Goal: Information Seeking & Learning: Learn about a topic

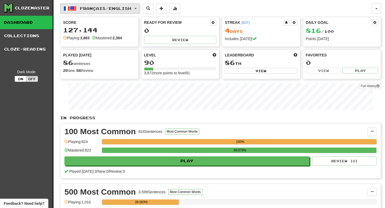
click at [114, 6] on span "Français / English" at bounding box center [105, 8] width 51 height 5
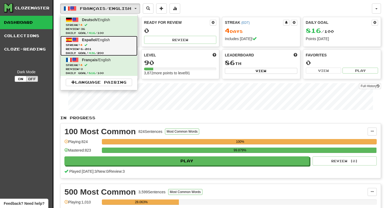
click at [99, 42] on link "Español / English Streak: 4 Review: 6,201 Daily Goal: 436 / 200" at bounding box center [98, 46] width 77 height 20
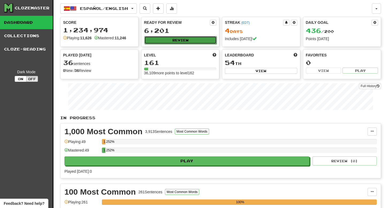
click at [185, 40] on button "Review" at bounding box center [180, 40] width 72 height 8
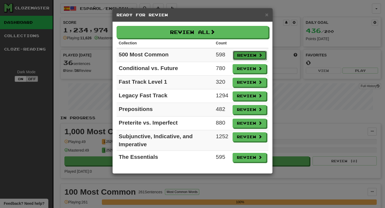
click at [249, 57] on button "Review" at bounding box center [250, 55] width 34 height 9
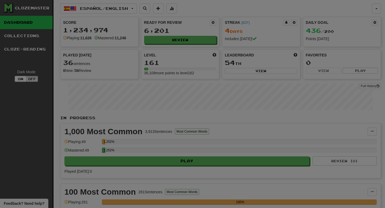
select select "**"
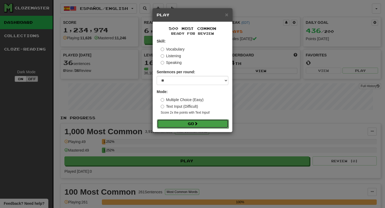
click at [187, 123] on button "Go" at bounding box center [193, 123] width 72 height 9
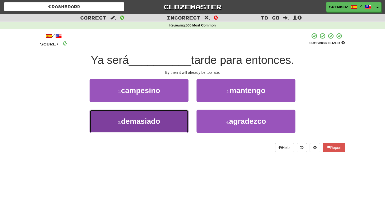
click at [167, 122] on button "3 . demasiado" at bounding box center [138, 121] width 99 height 23
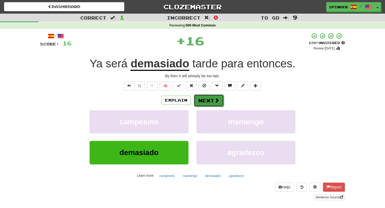
click at [201, 99] on button "Next" at bounding box center [209, 100] width 30 height 12
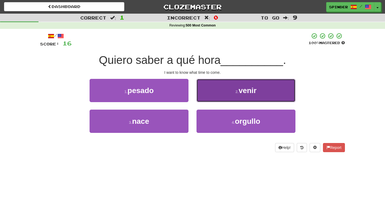
click at [215, 97] on button "2 . venir" at bounding box center [245, 90] width 99 height 23
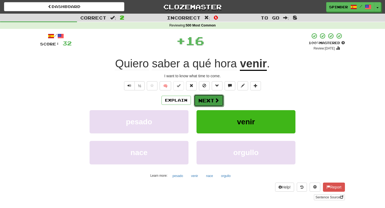
click at [212, 98] on button "Next" at bounding box center [209, 100] width 30 height 12
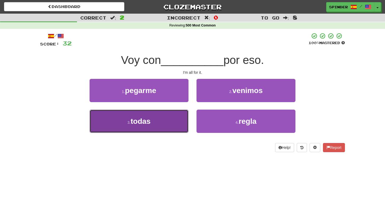
click at [160, 120] on button "3 . todas" at bounding box center [138, 121] width 99 height 23
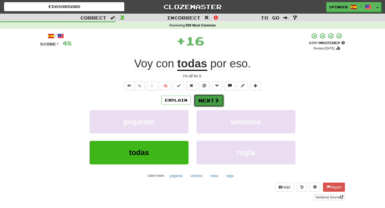
click at [201, 100] on button "Next" at bounding box center [209, 100] width 30 height 12
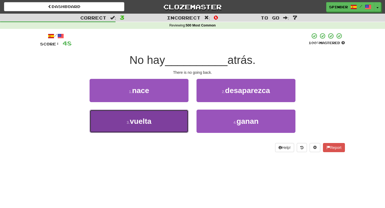
click at [166, 121] on button "3 . vuelta" at bounding box center [138, 121] width 99 height 23
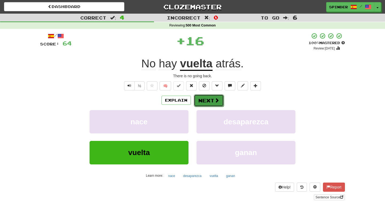
click at [199, 98] on button "Next" at bounding box center [209, 100] width 30 height 12
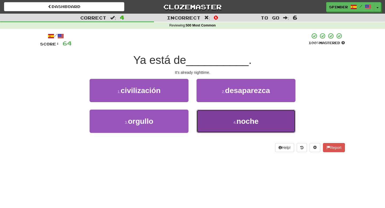
click at [227, 120] on button "4 . noche" at bounding box center [245, 121] width 99 height 23
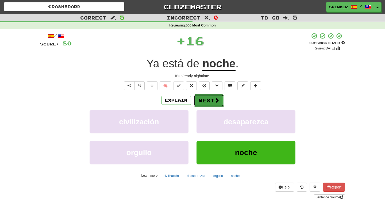
click at [211, 99] on button "Next" at bounding box center [209, 100] width 30 height 12
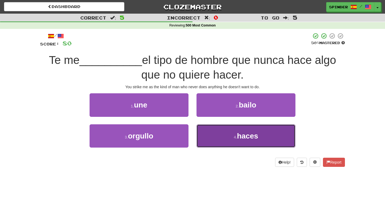
click at [221, 137] on button "4 . haces" at bounding box center [245, 135] width 99 height 23
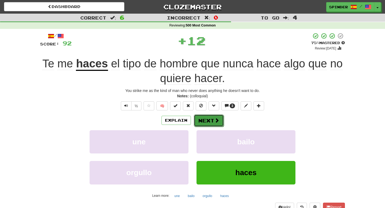
click at [213, 120] on button "Next" at bounding box center [209, 120] width 30 height 12
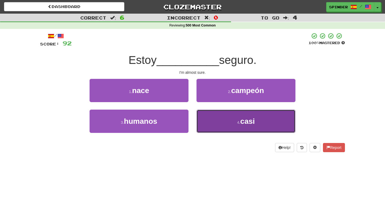
click at [221, 128] on button "4 . casi" at bounding box center [245, 121] width 99 height 23
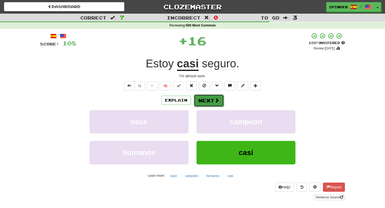
click at [204, 104] on button "Next" at bounding box center [209, 100] width 30 height 12
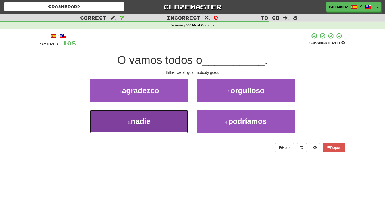
click at [158, 114] on button "3 . nadie" at bounding box center [138, 121] width 99 height 23
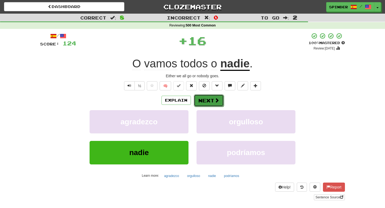
click at [209, 99] on button "Next" at bounding box center [209, 100] width 30 height 12
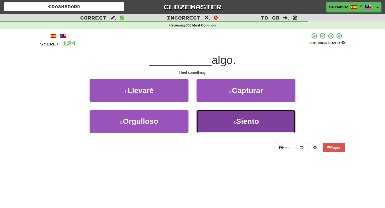
click at [212, 112] on button "4 . Siento" at bounding box center [245, 121] width 99 height 23
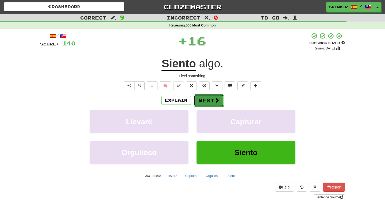
click at [208, 104] on button "Next" at bounding box center [209, 100] width 30 height 12
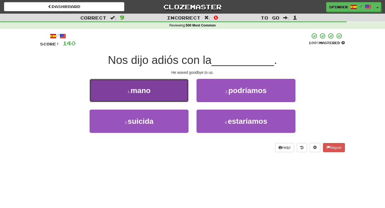
click at [157, 99] on button "1 . mano" at bounding box center [138, 90] width 99 height 23
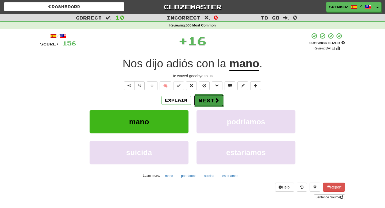
click at [194, 104] on button "Next" at bounding box center [209, 100] width 30 height 12
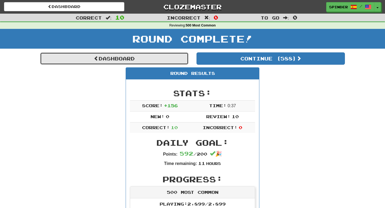
click at [162, 56] on link "Dashboard" at bounding box center [114, 58] width 148 height 12
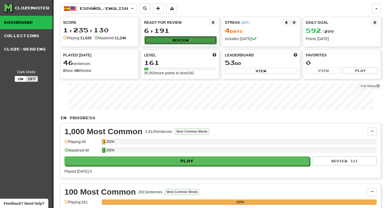
click at [170, 40] on button "Review" at bounding box center [180, 40] width 72 height 8
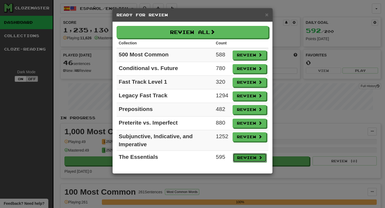
click at [245, 159] on button "Review" at bounding box center [250, 157] width 34 height 9
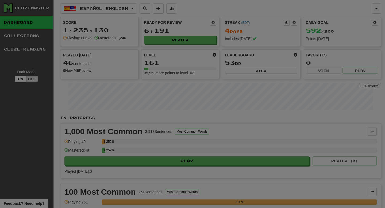
select select "**"
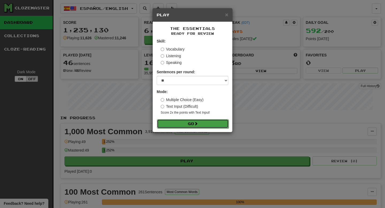
click at [194, 123] on button "Go" at bounding box center [193, 123] width 72 height 9
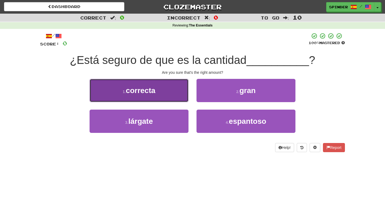
click at [165, 96] on button "1 . correcta" at bounding box center [138, 90] width 99 height 23
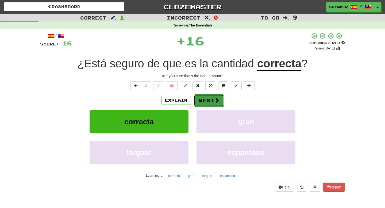
click at [213, 99] on button "Next" at bounding box center [209, 100] width 30 height 12
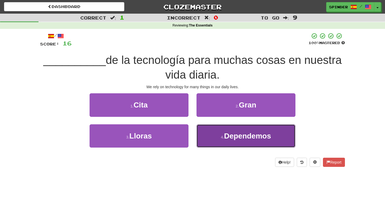
click at [212, 135] on button "4 . Dependemos" at bounding box center [245, 135] width 99 height 23
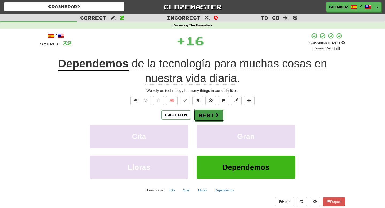
click at [202, 115] on button "Next" at bounding box center [209, 115] width 30 height 12
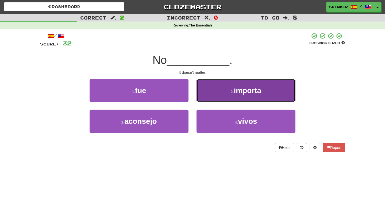
click at [215, 101] on button "2 . importa" at bounding box center [245, 90] width 99 height 23
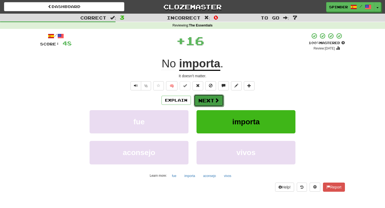
click at [212, 103] on button "Next" at bounding box center [209, 100] width 30 height 12
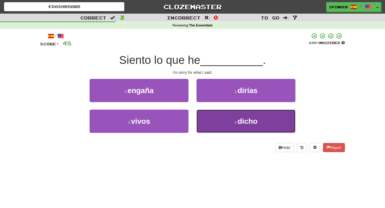
click at [214, 121] on button "4 . dicho" at bounding box center [245, 121] width 99 height 23
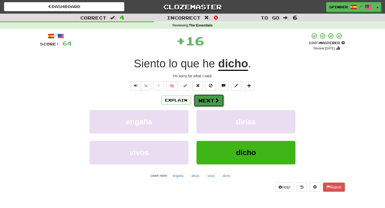
click at [203, 105] on button "Next" at bounding box center [209, 100] width 30 height 12
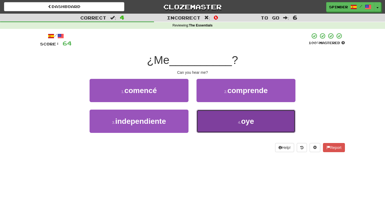
click at [209, 118] on button "4 . oye" at bounding box center [245, 121] width 99 height 23
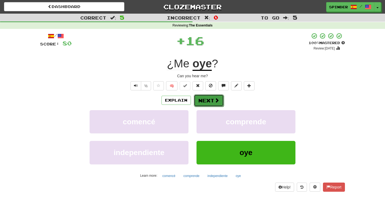
click at [209, 102] on button "Next" at bounding box center [209, 100] width 30 height 12
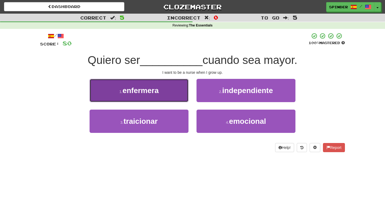
click at [169, 95] on button "1 . enfermera" at bounding box center [138, 90] width 99 height 23
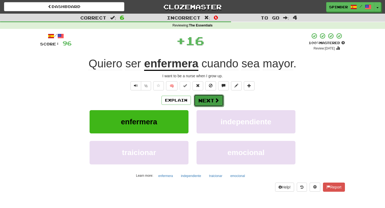
click at [208, 102] on button "Next" at bounding box center [209, 100] width 30 height 12
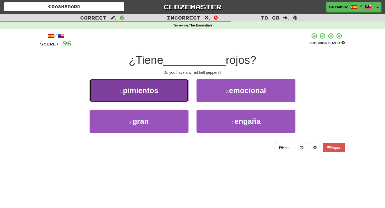
click at [163, 96] on button "1 . pimientos" at bounding box center [138, 90] width 99 height 23
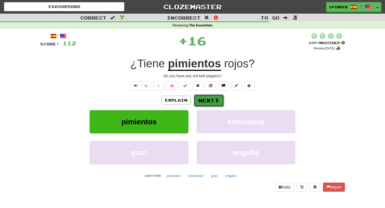
click at [201, 102] on button "Next" at bounding box center [209, 100] width 30 height 12
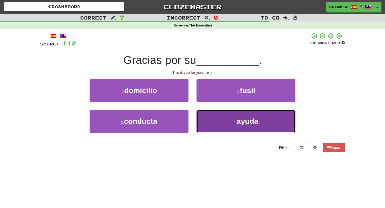
click at [211, 116] on button "4 . ayuda" at bounding box center [245, 121] width 99 height 23
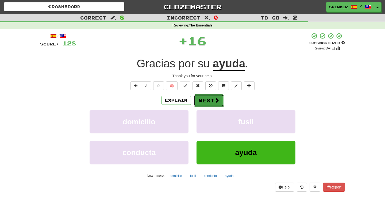
click at [209, 98] on button "Next" at bounding box center [209, 100] width 30 height 12
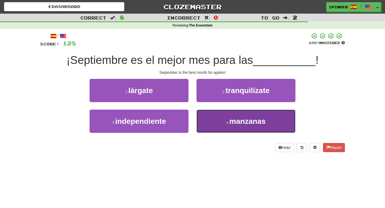
click at [215, 122] on button "4 . manzanas" at bounding box center [245, 121] width 99 height 23
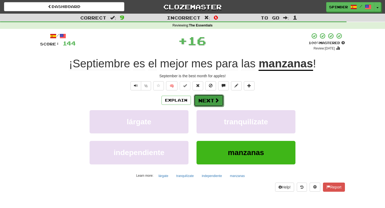
click at [214, 100] on span at bounding box center [216, 100] width 5 height 5
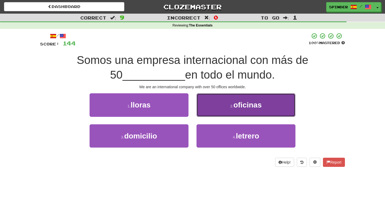
click at [214, 102] on button "2 . oficinas" at bounding box center [245, 104] width 99 height 23
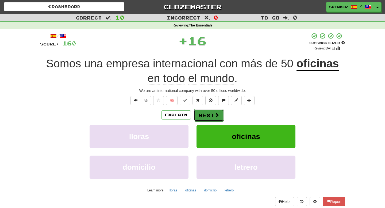
click at [207, 118] on button "Next" at bounding box center [209, 115] width 30 height 12
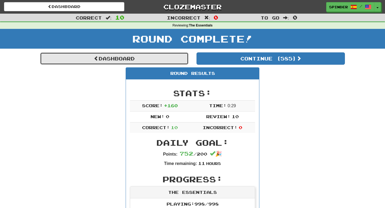
click at [155, 61] on link "Dashboard" at bounding box center [114, 58] width 148 height 12
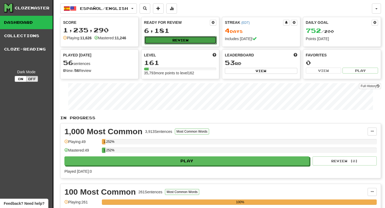
click at [168, 41] on button "Review" at bounding box center [180, 40] width 72 height 8
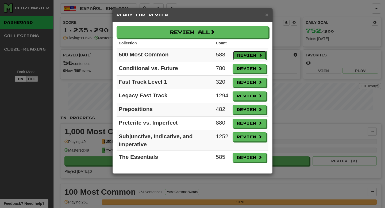
click at [242, 54] on button "Review" at bounding box center [250, 55] width 34 height 9
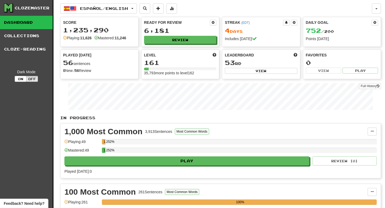
select select "**"
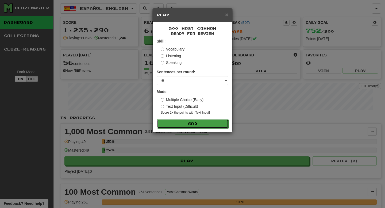
click at [217, 123] on button "Go" at bounding box center [193, 123] width 72 height 9
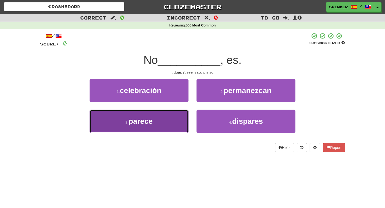
click at [176, 123] on button "3 . parece" at bounding box center [138, 121] width 99 height 23
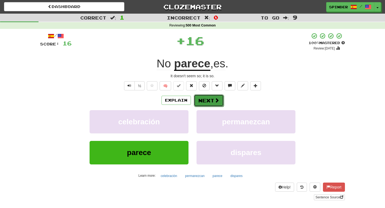
click at [211, 101] on button "Next" at bounding box center [209, 100] width 30 height 12
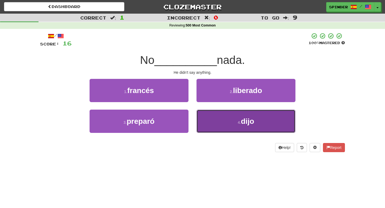
click at [214, 119] on button "4 . dijo" at bounding box center [245, 121] width 99 height 23
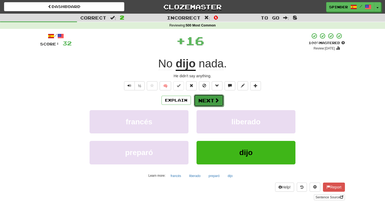
click at [205, 101] on button "Next" at bounding box center [209, 100] width 30 height 12
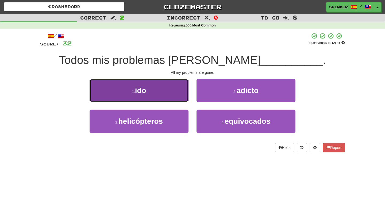
click at [165, 95] on button "1 . ido" at bounding box center [138, 90] width 99 height 23
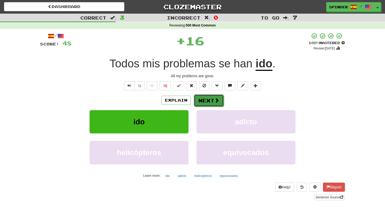
click at [197, 98] on button "Next" at bounding box center [209, 100] width 30 height 12
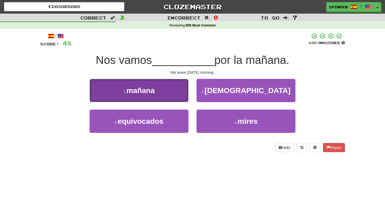
click at [174, 91] on button "1 . mañana" at bounding box center [138, 90] width 99 height 23
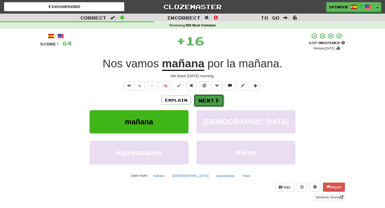
click at [207, 101] on button "Next" at bounding box center [209, 100] width 30 height 12
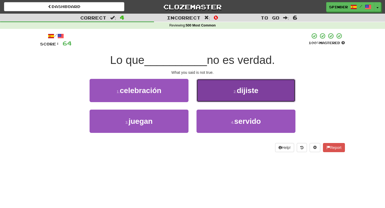
click at [209, 98] on button "2 . dijiste" at bounding box center [245, 90] width 99 height 23
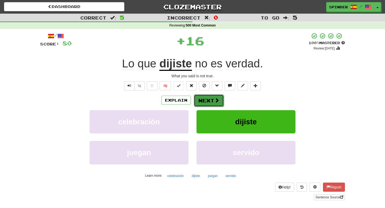
click at [207, 101] on button "Next" at bounding box center [209, 100] width 30 height 12
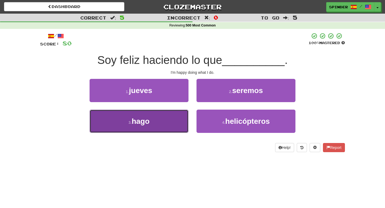
click at [173, 115] on button "3 . hago" at bounding box center [138, 121] width 99 height 23
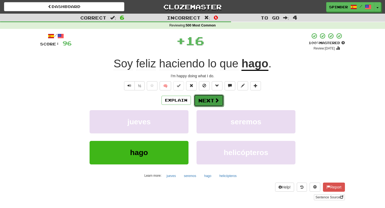
click at [207, 102] on button "Next" at bounding box center [209, 100] width 30 height 12
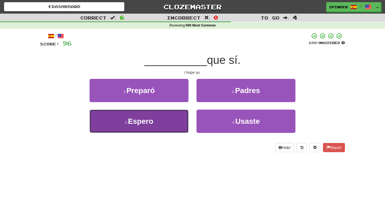
click at [168, 111] on button "3 . Espero" at bounding box center [138, 121] width 99 height 23
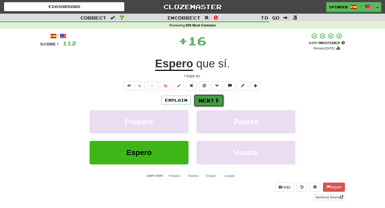
click at [201, 100] on button "Next" at bounding box center [209, 100] width 30 height 12
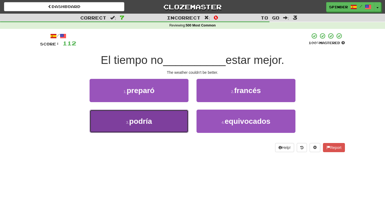
click at [159, 118] on button "3 . podría" at bounding box center [138, 121] width 99 height 23
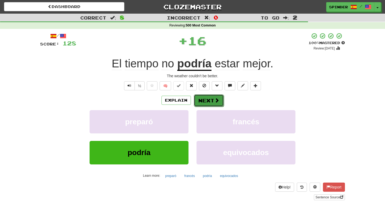
click at [196, 100] on button "Next" at bounding box center [209, 100] width 30 height 12
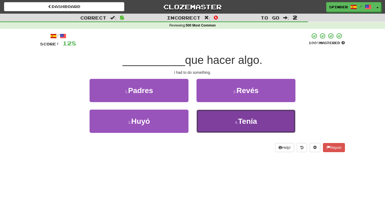
click at [207, 116] on button "4 . Tenía" at bounding box center [245, 121] width 99 height 23
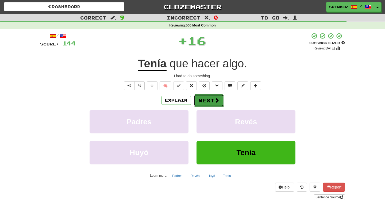
click at [202, 99] on button "Next" at bounding box center [209, 100] width 30 height 12
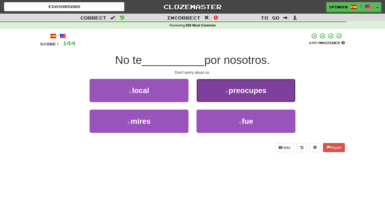
click at [215, 90] on button "2 . preocupes" at bounding box center [245, 90] width 99 height 23
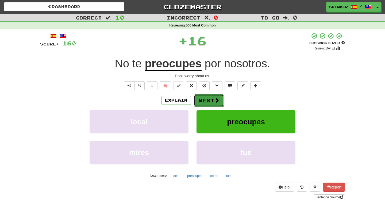
click at [210, 99] on button "Next" at bounding box center [209, 100] width 30 height 12
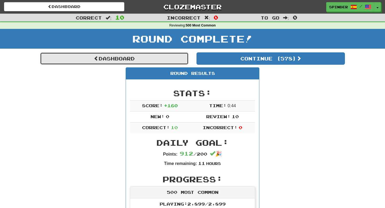
click at [143, 56] on link "Dashboard" at bounding box center [114, 58] width 148 height 12
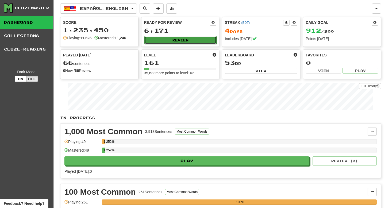
click at [183, 40] on button "Review" at bounding box center [180, 40] width 72 height 8
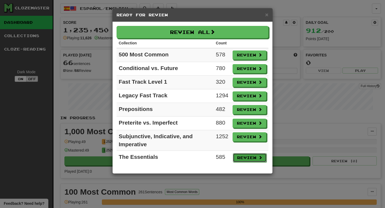
click at [246, 158] on button "Review" at bounding box center [250, 157] width 34 height 9
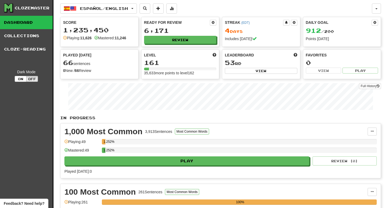
select select "**"
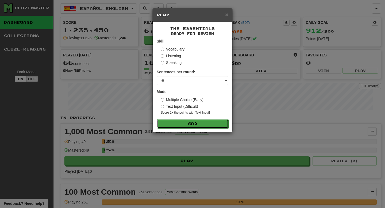
click at [205, 128] on button "Go" at bounding box center [193, 123] width 72 height 9
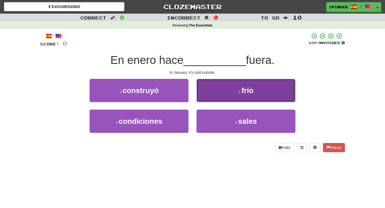
click at [233, 94] on button "2 . frío" at bounding box center [245, 90] width 99 height 23
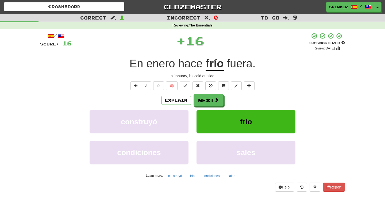
click at [222, 94] on div "/ Score: 16 + 16 100 % Mastered Review: [DATE] En enero hace frío fuera . In Ja…" at bounding box center [192, 112] width 305 height 159
click at [220, 95] on button "Next" at bounding box center [209, 100] width 30 height 12
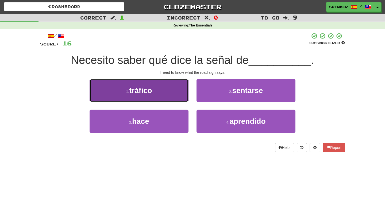
click at [172, 92] on button "1 . tráfico" at bounding box center [138, 90] width 99 height 23
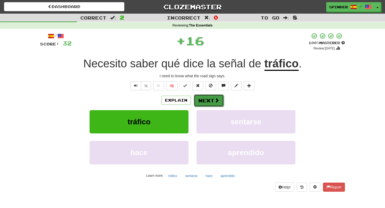
click at [208, 99] on button "Next" at bounding box center [209, 100] width 30 height 12
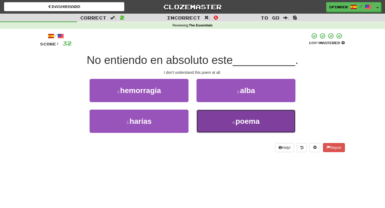
click at [214, 121] on button "4 . poema" at bounding box center [245, 121] width 99 height 23
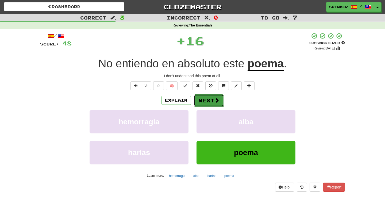
click at [208, 98] on button "Next" at bounding box center [209, 100] width 30 height 12
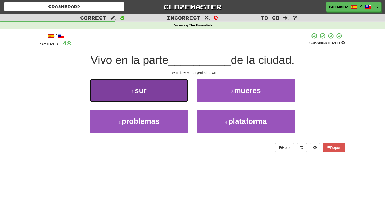
click at [174, 92] on button "1 . sur" at bounding box center [138, 90] width 99 height 23
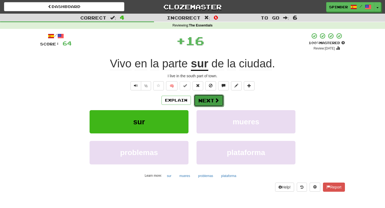
click at [206, 98] on button "Next" at bounding box center [209, 100] width 30 height 12
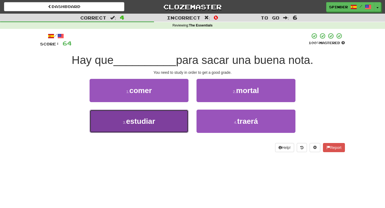
click at [180, 115] on button "3 . estudiar" at bounding box center [138, 121] width 99 height 23
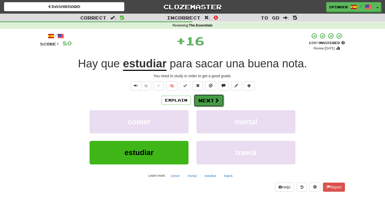
click at [210, 100] on button "Next" at bounding box center [209, 100] width 30 height 12
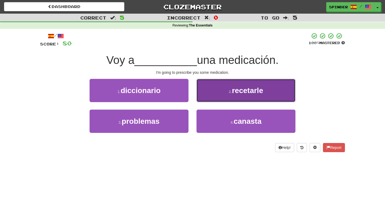
click at [213, 95] on button "2 . recetarle" at bounding box center [245, 90] width 99 height 23
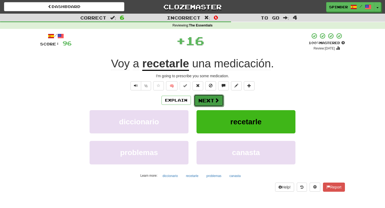
click at [205, 101] on button "Next" at bounding box center [209, 100] width 30 height 12
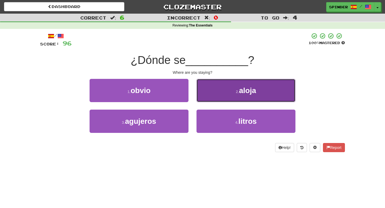
click at [210, 90] on button "2 . aloja" at bounding box center [245, 90] width 99 height 23
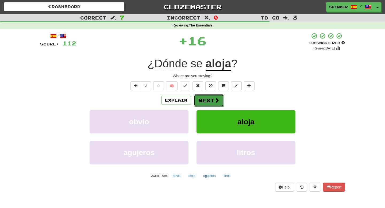
click at [207, 100] on button "Next" at bounding box center [209, 100] width 30 height 12
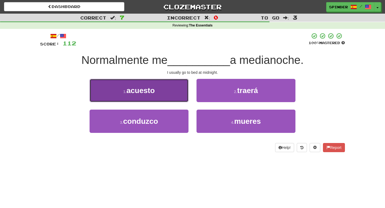
click at [169, 98] on button "1 . acuesto" at bounding box center [138, 90] width 99 height 23
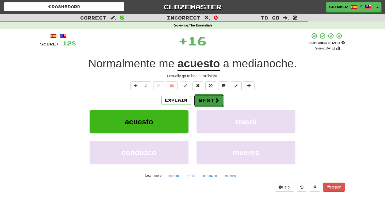
click at [211, 102] on button "Next" at bounding box center [209, 100] width 30 height 12
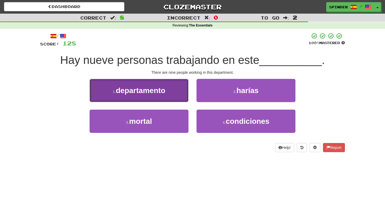
click at [172, 96] on button "1 . departamento" at bounding box center [138, 90] width 99 height 23
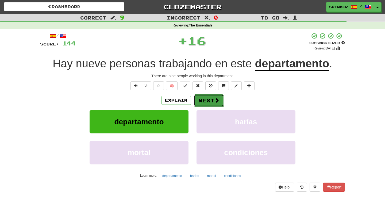
click at [207, 100] on button "Next" at bounding box center [209, 100] width 30 height 12
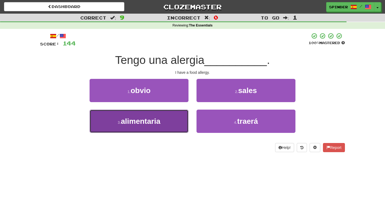
click at [167, 114] on button "3 . alimentaria" at bounding box center [138, 121] width 99 height 23
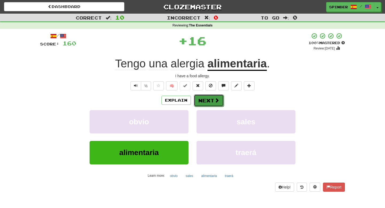
click at [198, 98] on button "Next" at bounding box center [209, 100] width 30 height 12
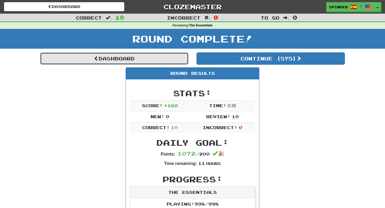
click at [141, 59] on link "Dashboard" at bounding box center [114, 58] width 148 height 12
